Goal: Task Accomplishment & Management: Manage account settings

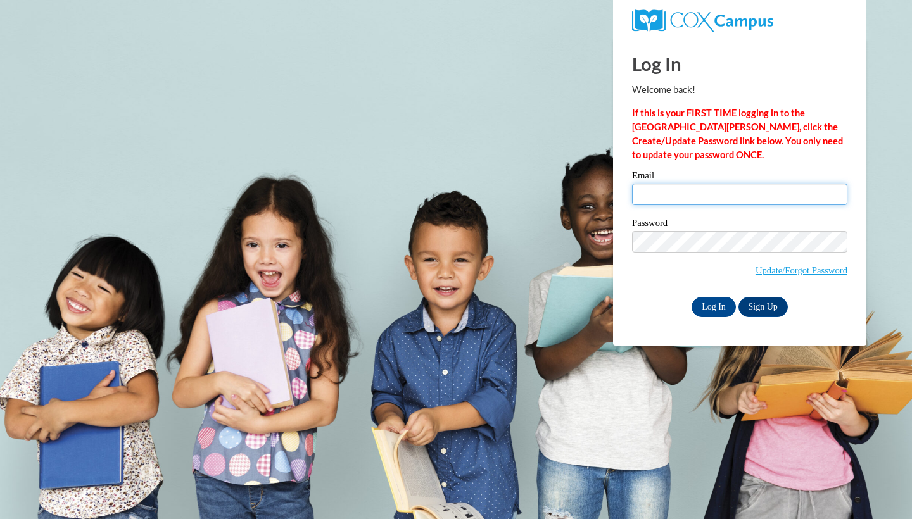
type input "Lyntrarria_Durr_TuQWS"
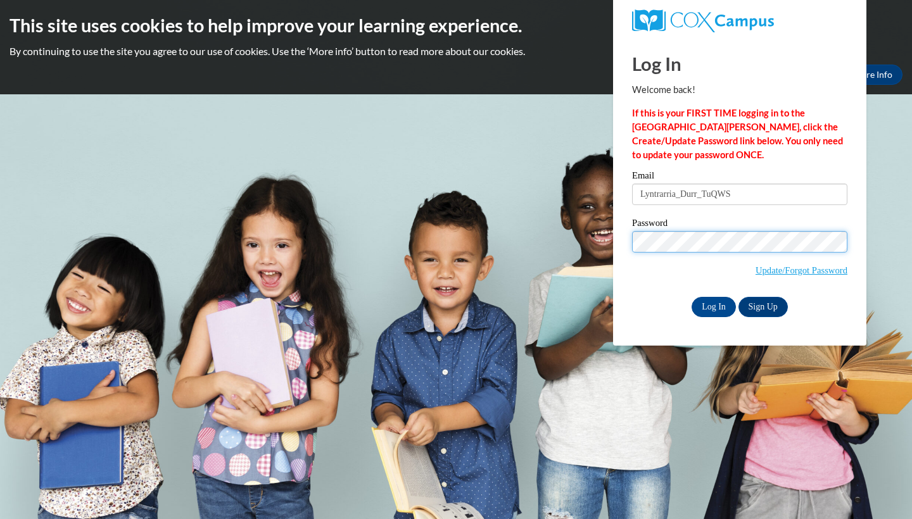
click at [712, 305] on input "Log In" at bounding box center [714, 307] width 44 height 20
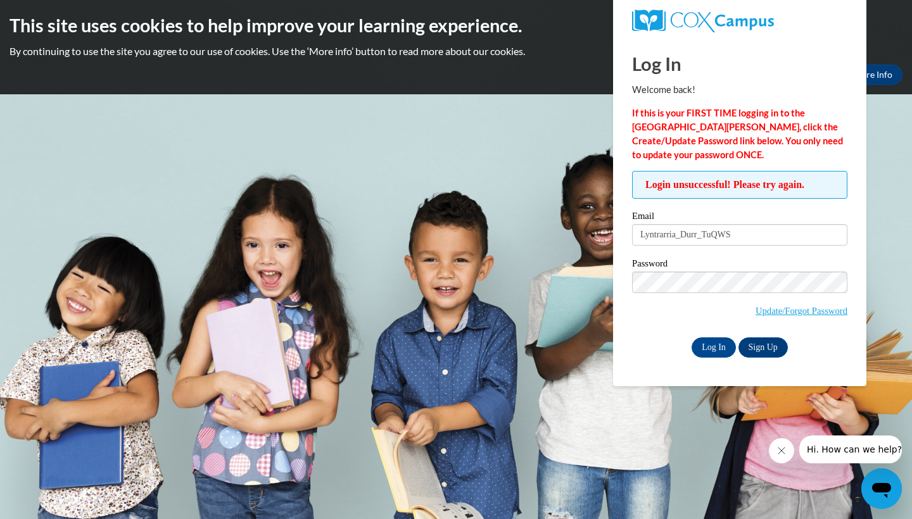
click at [553, 305] on body "This site uses cookies to help improve your learning experience. By continuing …" at bounding box center [456, 259] width 912 height 519
click at [741, 232] on input "Lyntrarria_Durr_TuQWS" at bounding box center [739, 235] width 215 height 22
type input "L"
click at [675, 238] on input "Email" at bounding box center [739, 235] width 215 height 22
type input "[EMAIL_ADDRESS][DOMAIN_NAME]"
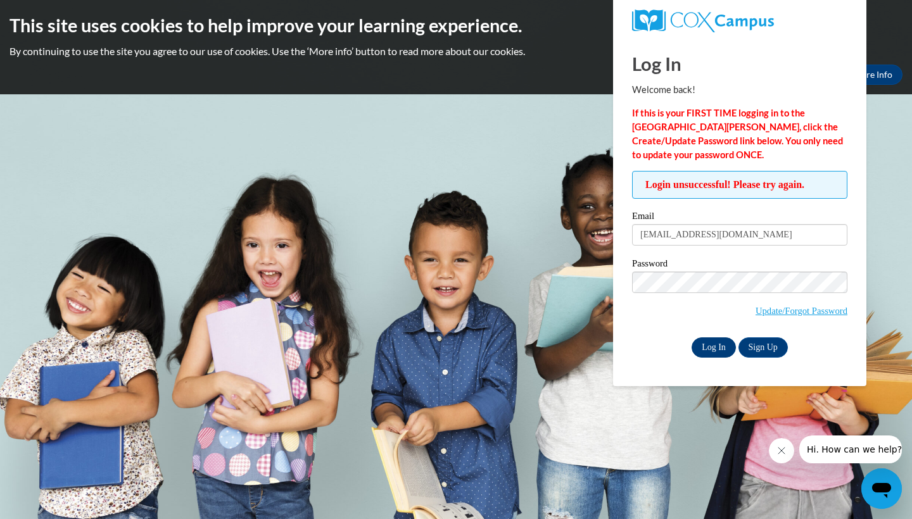
click at [716, 341] on input "Log In" at bounding box center [714, 348] width 44 height 20
click at [758, 312] on link "Update/Forgot Password" at bounding box center [802, 311] width 92 height 10
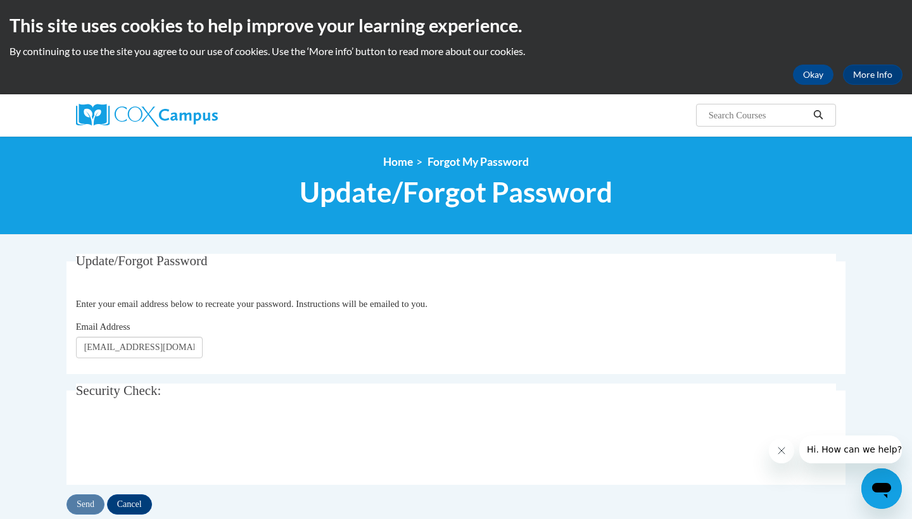
type input "[EMAIL_ADDRESS][DOMAIN_NAME]"
click at [248, 358] on div "Email Address lyntrarriadurr18@gmail.com" at bounding box center [456, 339] width 761 height 39
click at [41, 314] on body "This site uses cookies to help improve your learning experience. By continuing …" at bounding box center [456, 412] width 912 height 825
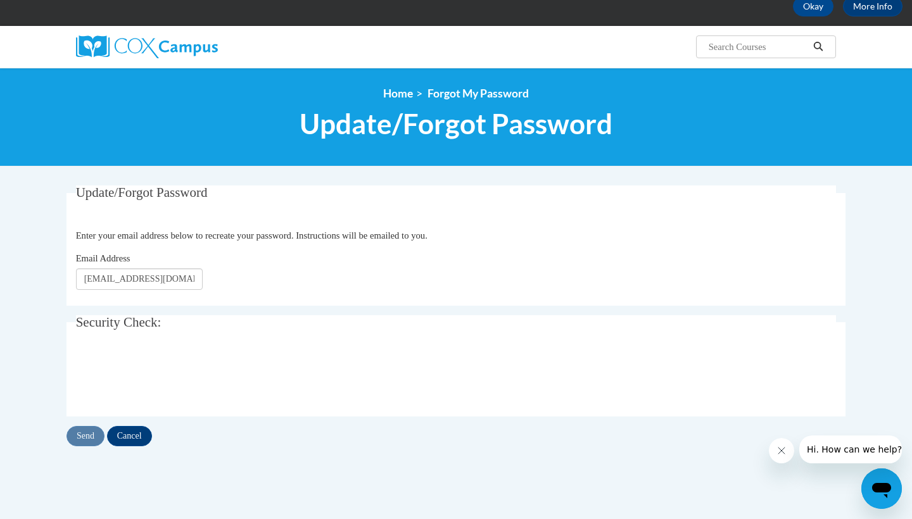
scroll to position [69, 0]
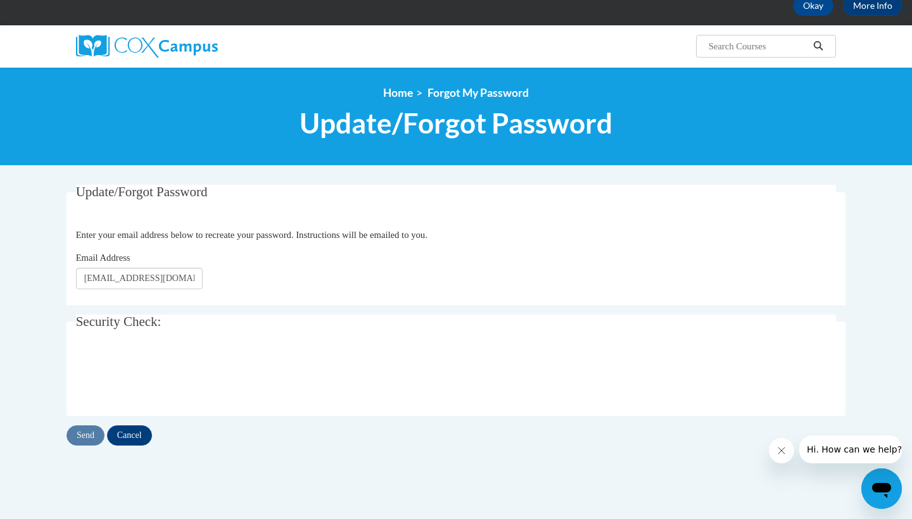
click at [86, 441] on div "Send Cancel" at bounding box center [455, 436] width 779 height 20
click at [239, 279] on div "Email Address lyntrarriadurr18@gmail.com" at bounding box center [456, 270] width 761 height 39
click at [91, 433] on input "Send" at bounding box center [85, 436] width 38 height 20
